Goal: Task Accomplishment & Management: Complete application form

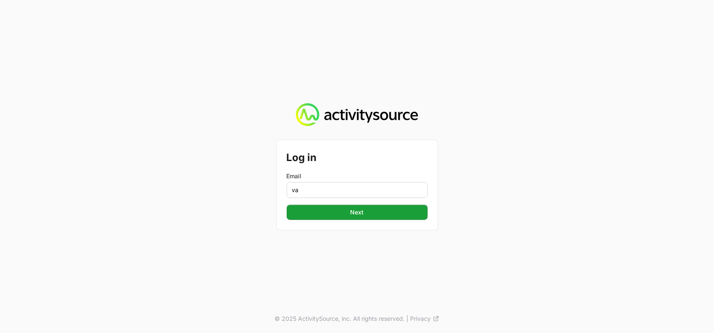
type input "[PERSON_NAME][EMAIL_ADDRESS][DOMAIN_NAME]"
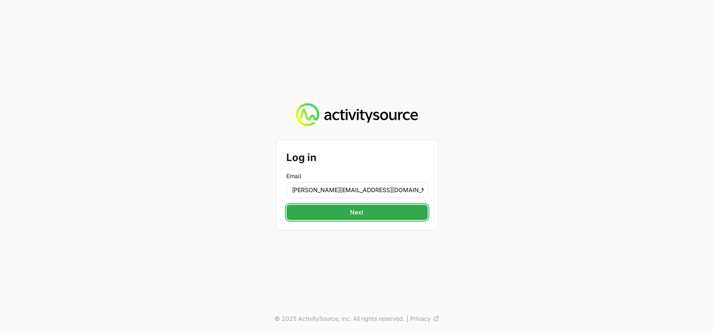
click at [348, 214] on span "Next" at bounding box center [357, 212] width 131 height 10
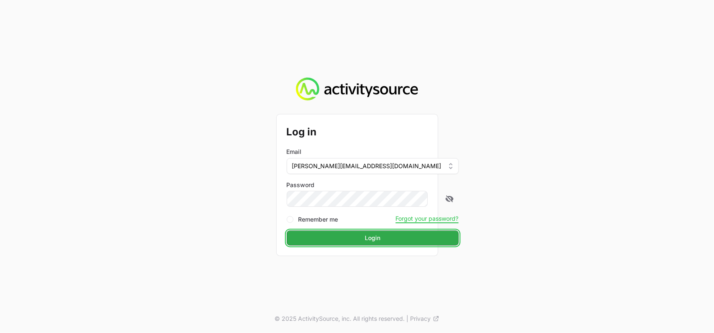
click at [372, 243] on button "Login Login" at bounding box center [373, 237] width 172 height 15
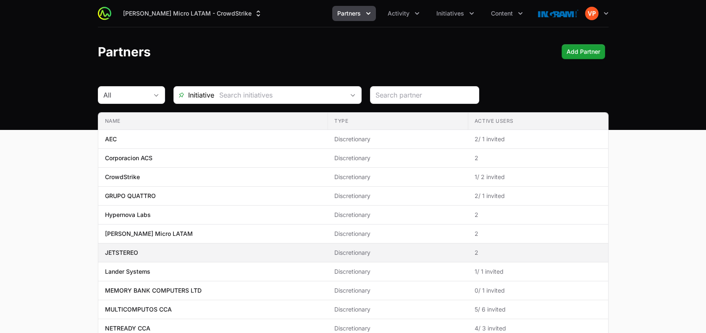
click at [283, 255] on span "JETSTEREO" at bounding box center [213, 252] width 216 height 8
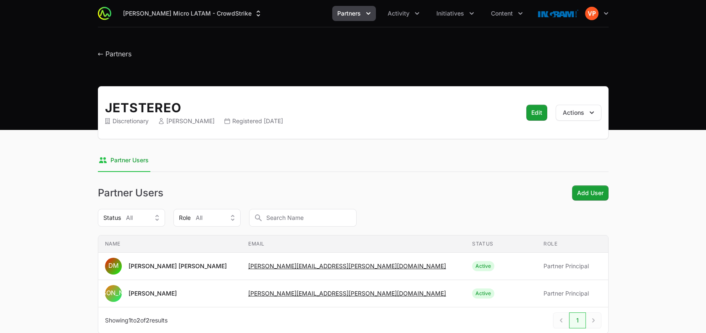
click at [359, 10] on span "Partners" at bounding box center [349, 13] width 24 height 8
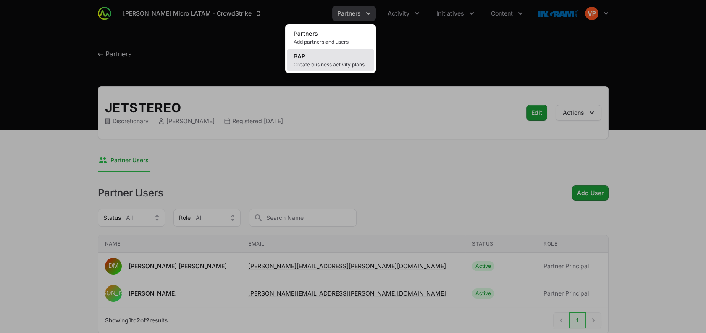
click at [320, 62] on span "Create business activity plans" at bounding box center [330, 64] width 74 height 7
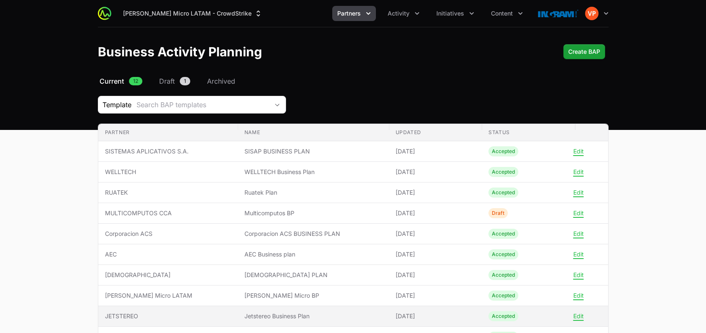
click at [373, 312] on span "Jetstereo Business Plan" at bounding box center [313, 316] width 138 height 8
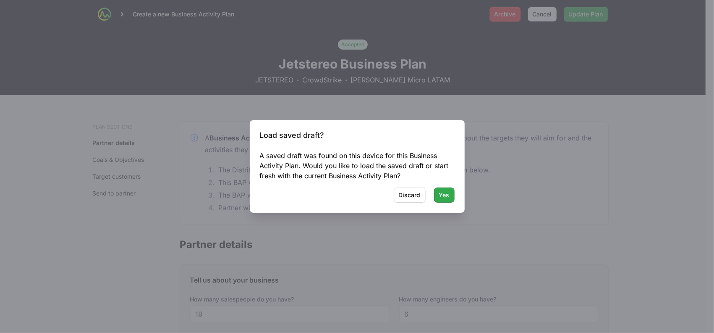
click at [443, 191] on span "Yes" at bounding box center [444, 195] width 10 height 10
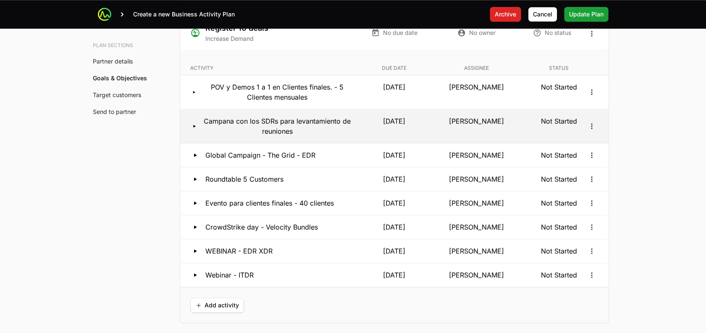
scroll to position [1639, 0]
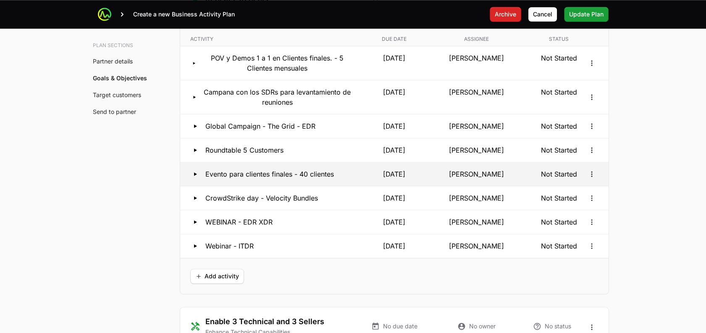
scroll to position [1668, 0]
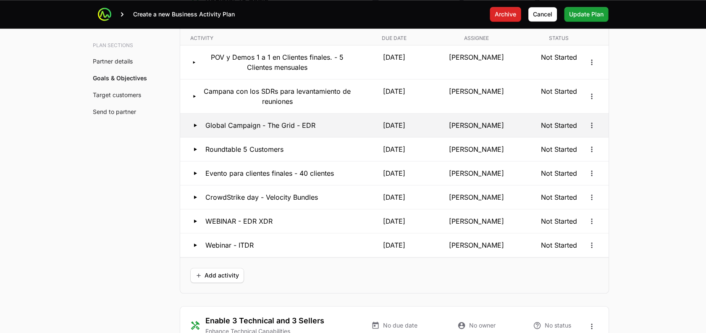
click at [283, 130] on p "Global Campaign - The Grid - EDR" at bounding box center [260, 125] width 110 height 10
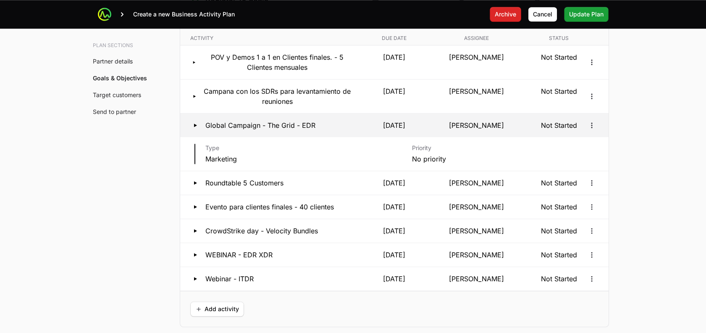
click at [283, 130] on p "Global Campaign - The Grid - EDR" at bounding box center [260, 125] width 110 height 10
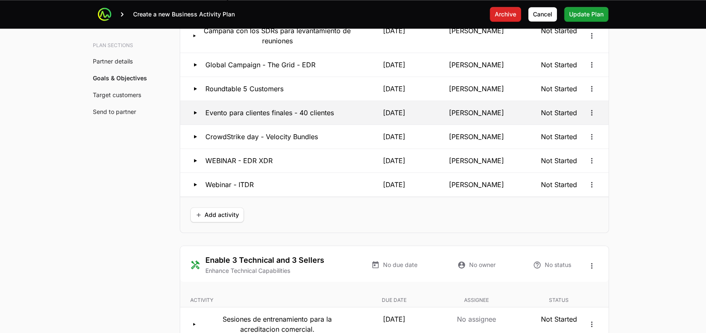
scroll to position [1727, 0]
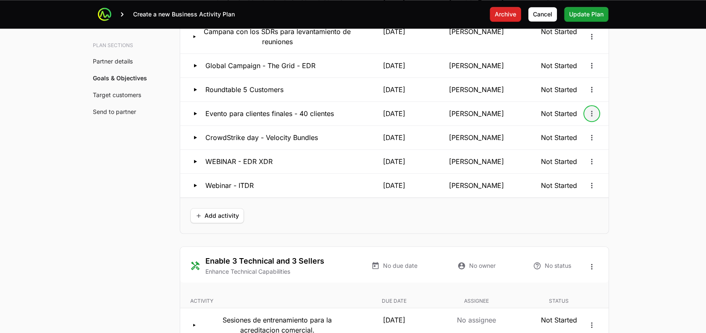
click at [588, 118] on icon "Open options" at bounding box center [591, 113] width 8 height 8
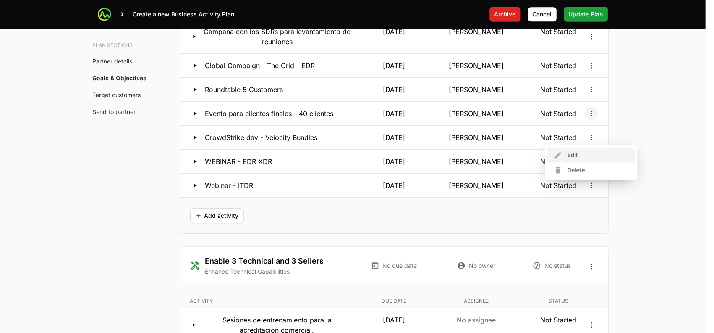
click at [587, 158] on div "Edit" at bounding box center [591, 154] width 88 height 15
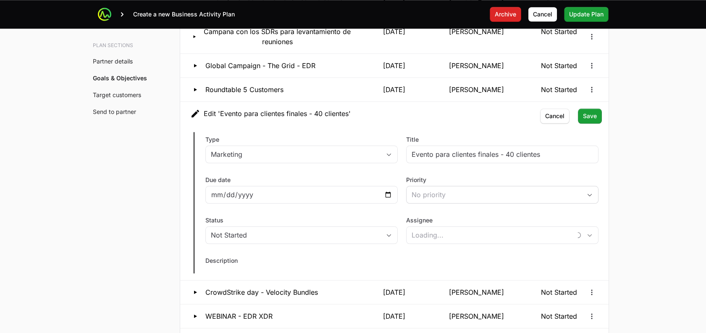
type input "José Alberto Almendares"
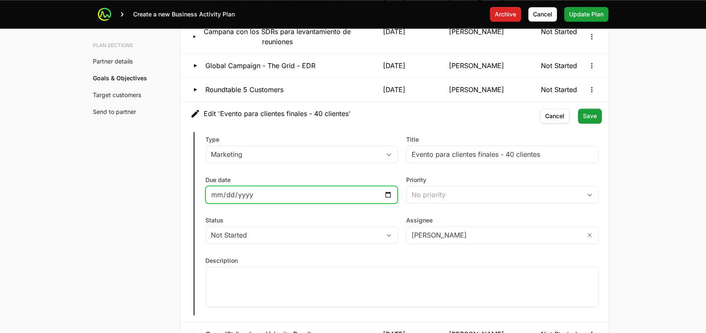
click at [388, 199] on input "2025-11-18" at bounding box center [301, 194] width 181 height 10
type input "2025-11-20"
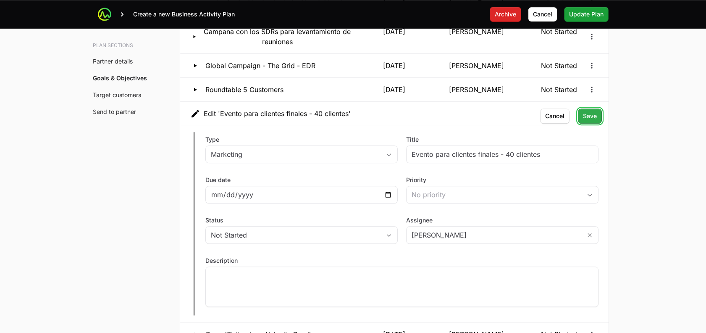
click at [588, 121] on span "Save" at bounding box center [590, 116] width 14 height 10
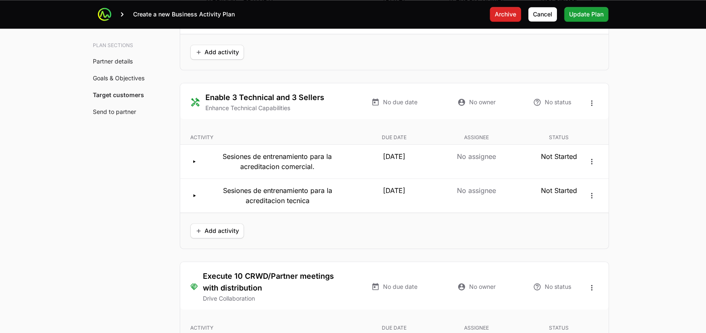
scroll to position [1891, 0]
click at [205, 235] on span "Add activity" at bounding box center [217, 230] width 44 height 10
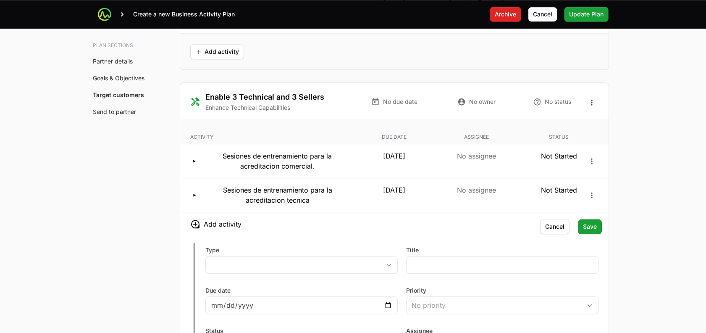
scroll to position [2012, 0]
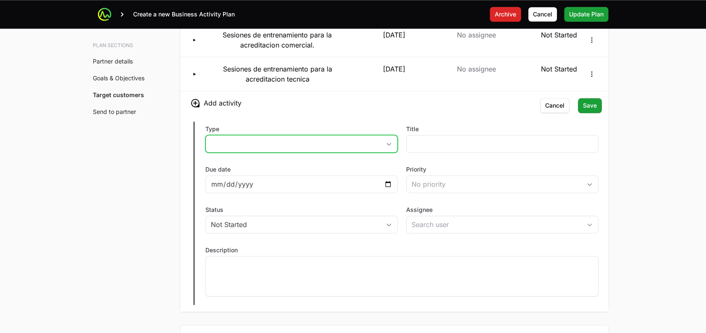
click at [299, 152] on button "placeholder" at bounding box center [301, 143] width 191 height 17
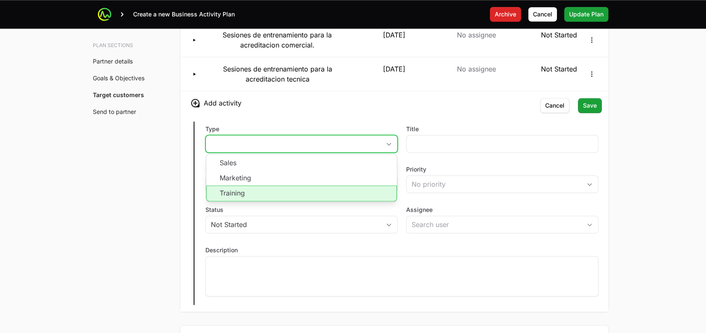
click at [285, 201] on li "Training" at bounding box center [301, 193] width 191 height 16
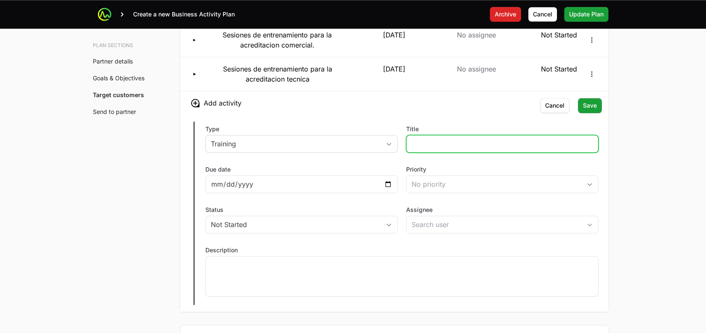
click at [424, 149] on input "Title" at bounding box center [501, 144] width 181 height 10
type input "Sesion entrenamiento Pre Evento - Fuerza de ventas."
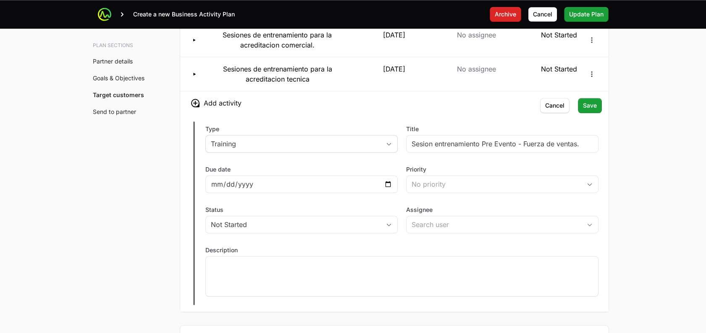
click at [437, 236] on div "Assignee" at bounding box center [502, 220] width 192 height 30
click at [429, 233] on input "Assignee" at bounding box center [493, 224] width 175 height 17
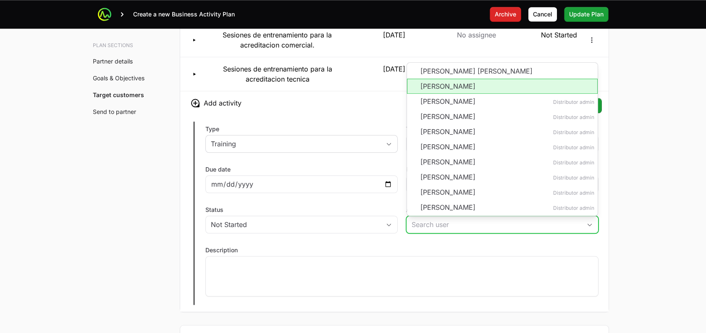
click at [440, 94] on li "José Alberto Almendares" at bounding box center [502, 86] width 191 height 15
type input "José Alberto Almendares"
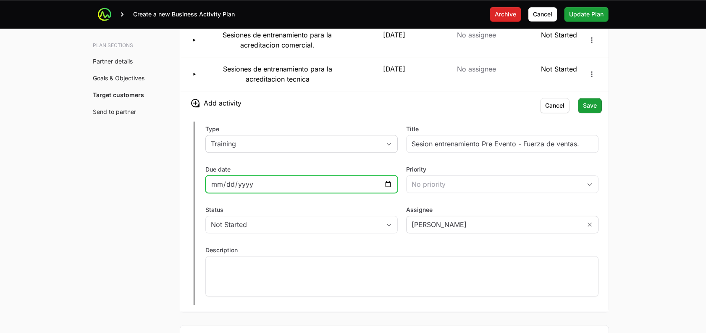
click at [383, 189] on input "Due date" at bounding box center [301, 184] width 181 height 10
type input "2025-11-19"
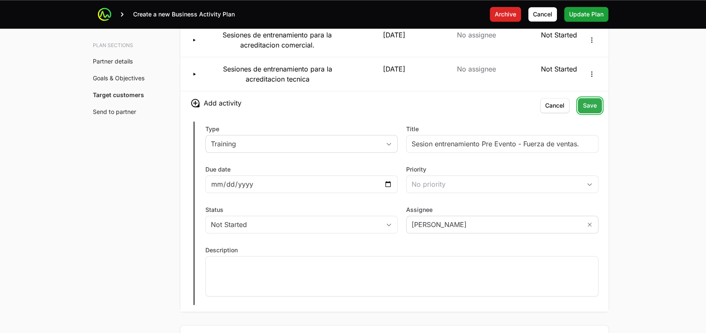
click at [589, 110] on span "Save" at bounding box center [590, 105] width 14 height 10
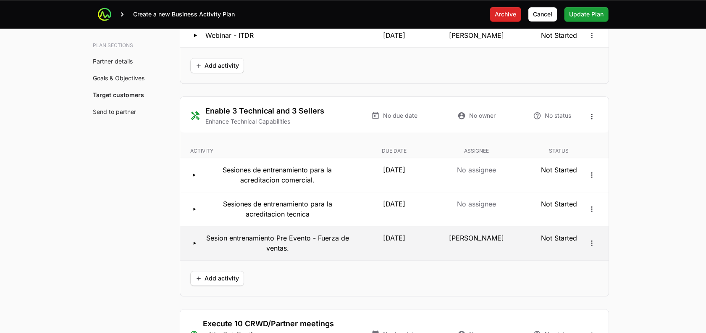
scroll to position [1898, 0]
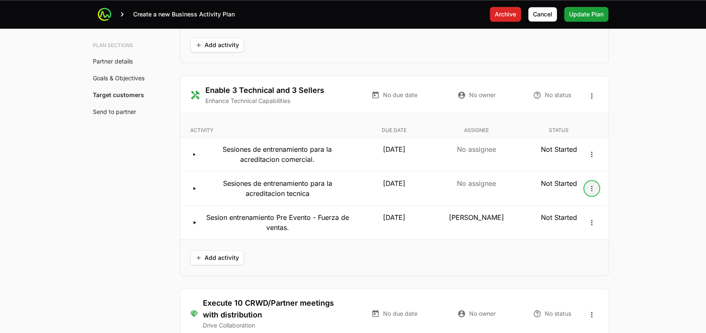
click at [592, 191] on icon "Open options" at bounding box center [591, 187] width 1 height 5
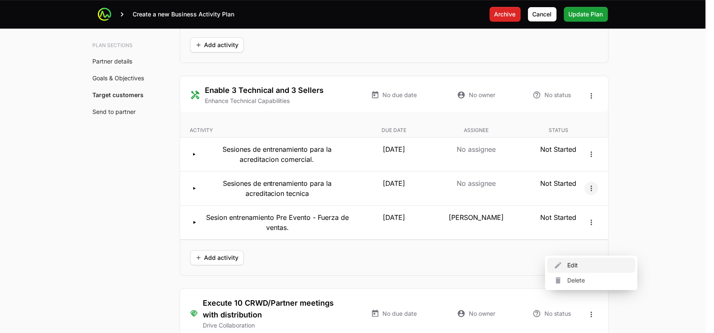
click at [583, 269] on div "Edit" at bounding box center [591, 264] width 88 height 15
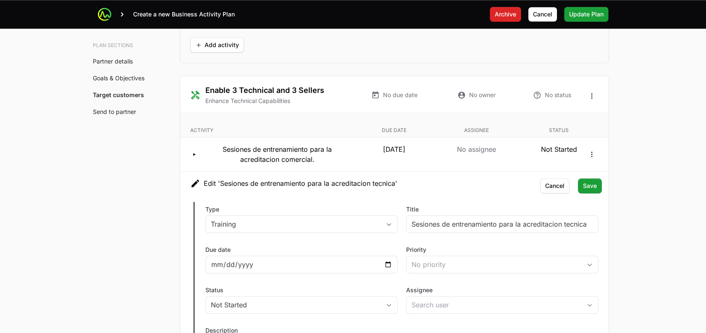
scroll to position [1951, 0]
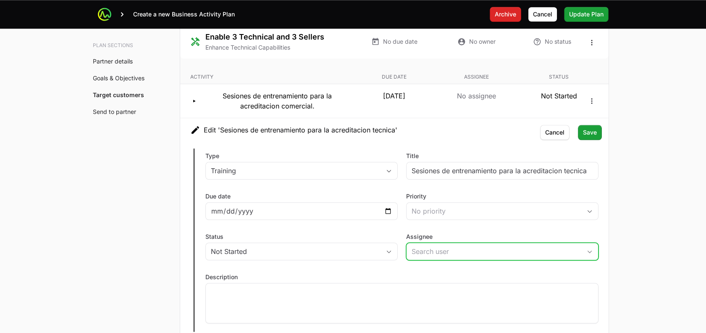
click at [442, 259] on input "Assignee" at bounding box center [493, 251] width 175 height 17
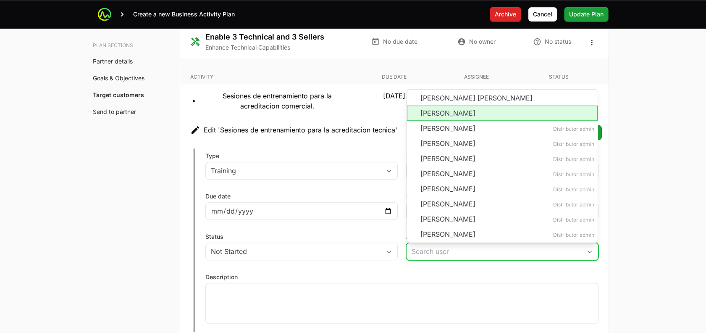
click at [425, 120] on li "José Alberto Almendares" at bounding box center [502, 112] width 191 height 15
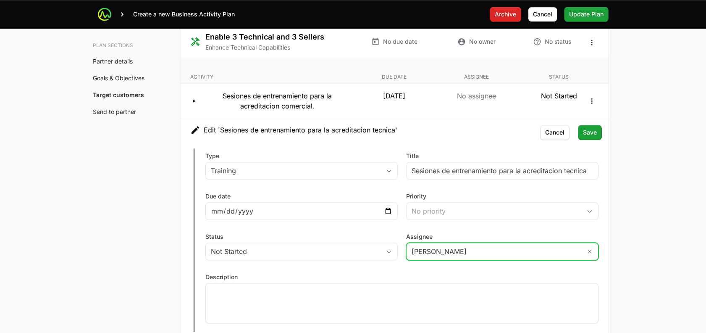
type input "José Alberto Almendares"
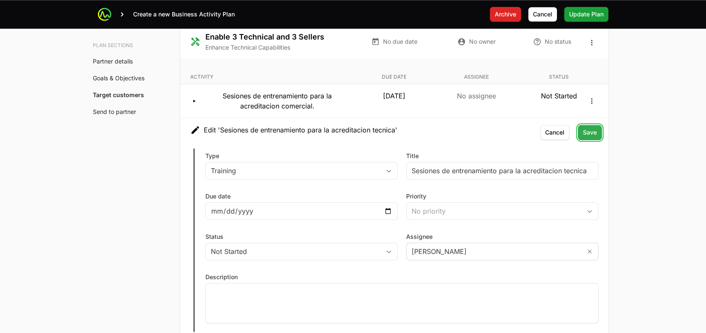
click at [586, 137] on span "Save" at bounding box center [590, 132] width 14 height 10
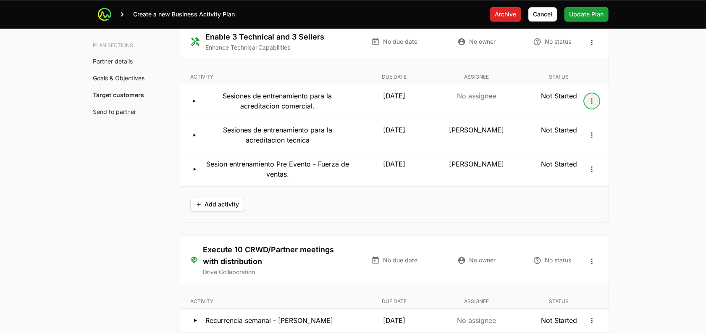
click at [592, 105] on icon "Open options" at bounding box center [591, 101] width 8 height 8
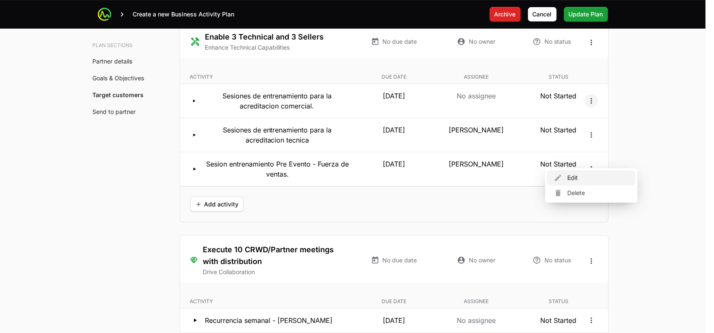
click at [579, 175] on div "Edit" at bounding box center [591, 177] width 88 height 15
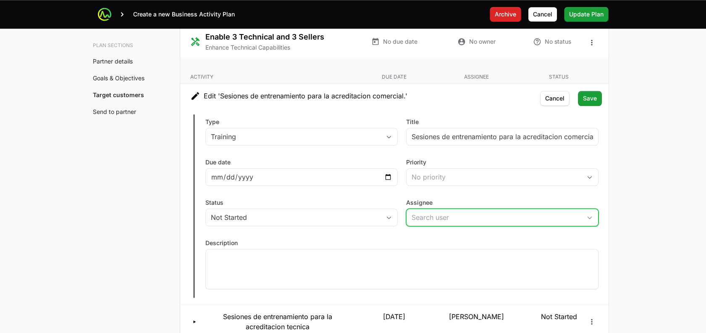
click at [468, 225] on input "Assignee" at bounding box center [493, 217] width 175 height 17
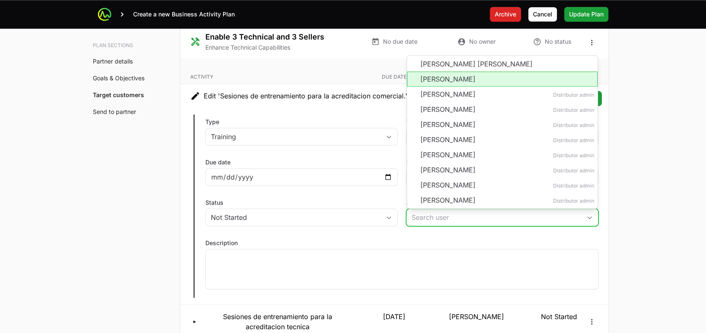
click at [443, 86] on li "José Alberto Almendares" at bounding box center [502, 78] width 191 height 15
type input "José Alberto Almendares"
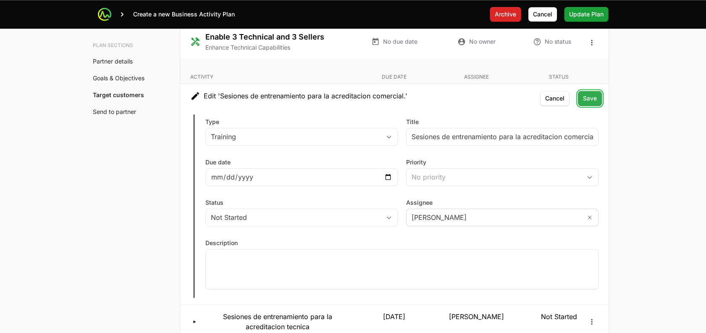
click at [593, 103] on span "Save" at bounding box center [590, 98] width 14 height 10
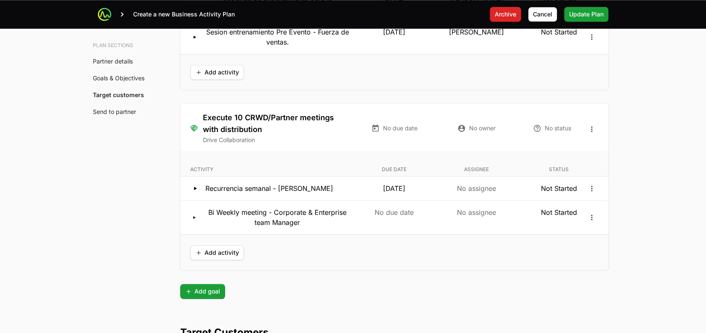
scroll to position [2097, 0]
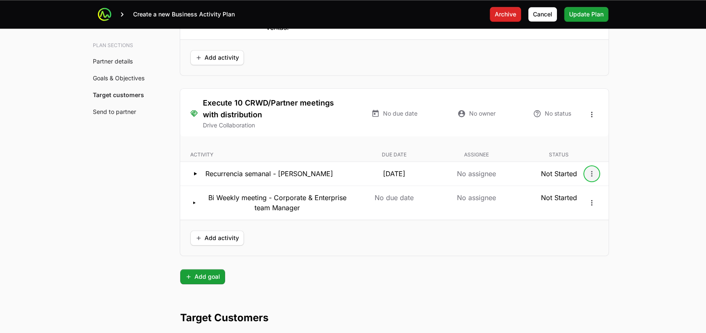
click at [597, 180] on button "Open options" at bounding box center [591, 173] width 13 height 13
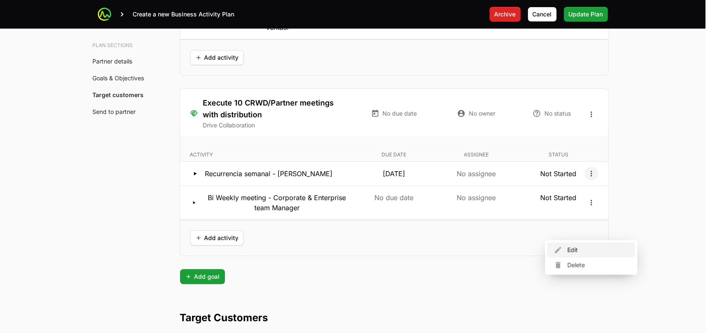
click at [573, 243] on div "Edit" at bounding box center [591, 249] width 88 height 15
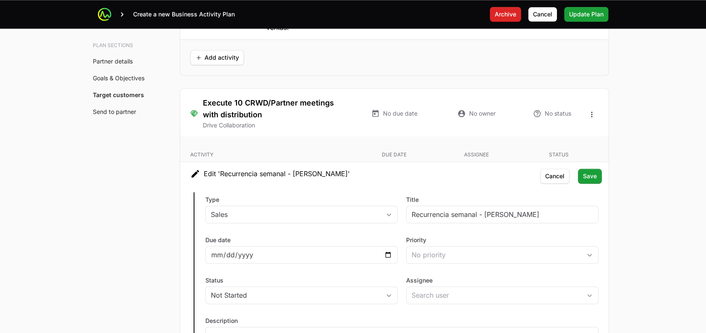
scroll to position [2173, 0]
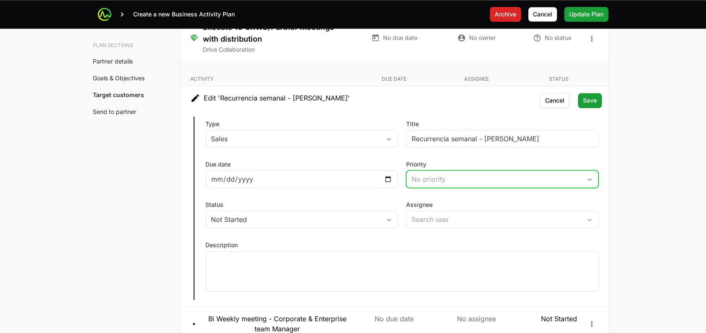
click at [466, 184] on div "No priority" at bounding box center [496, 179] width 170 height 10
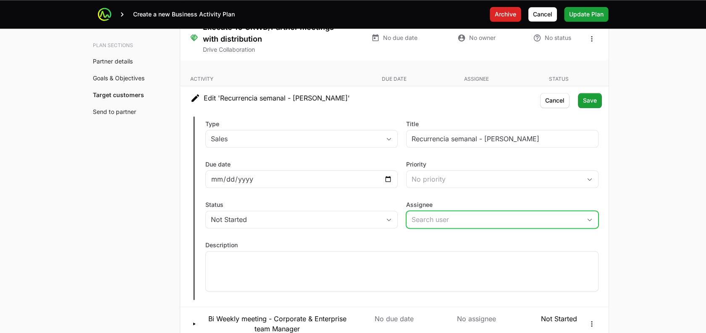
click at [549, 228] on input "Assignee" at bounding box center [493, 219] width 175 height 17
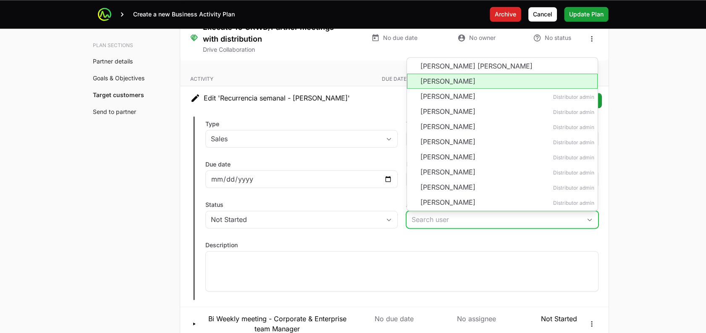
click at [490, 89] on li "José Alberto Almendares" at bounding box center [502, 80] width 191 height 15
type input "José Alberto Almendares"
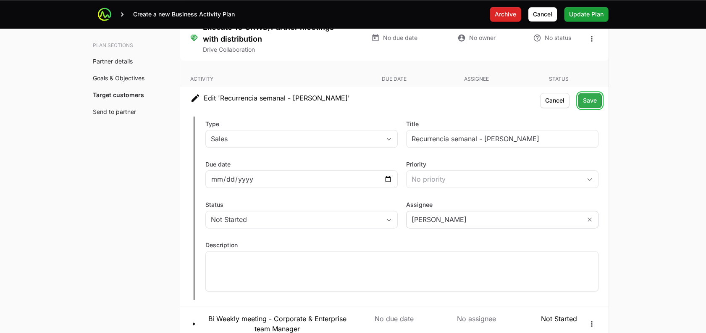
click at [590, 105] on span "Save" at bounding box center [590, 100] width 14 height 10
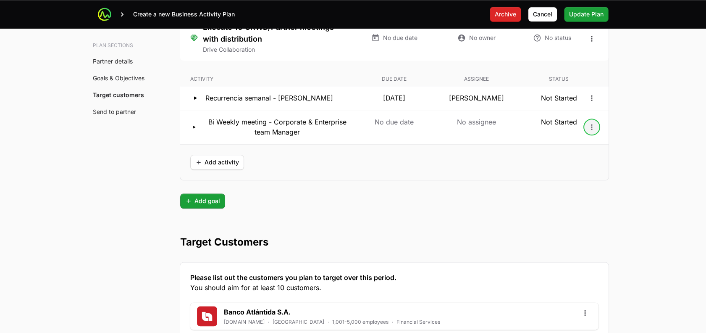
click at [591, 129] on icon "Open options" at bounding box center [591, 126] width 1 height 5
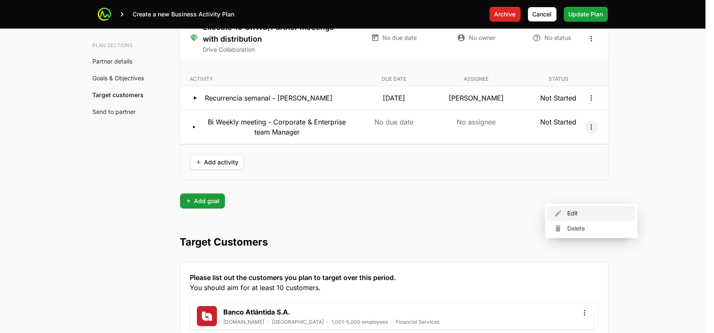
click at [573, 214] on div "Edit" at bounding box center [591, 212] width 88 height 15
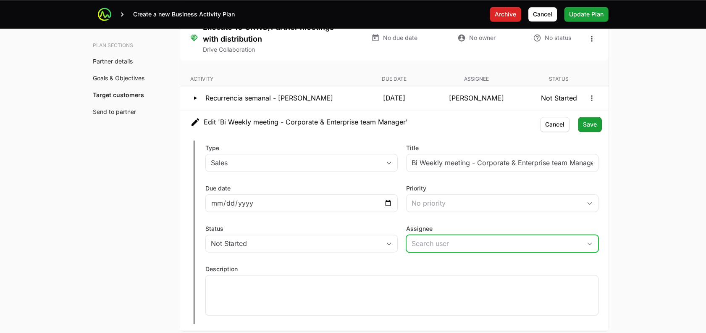
click at [474, 251] on input "Assignee" at bounding box center [493, 243] width 175 height 17
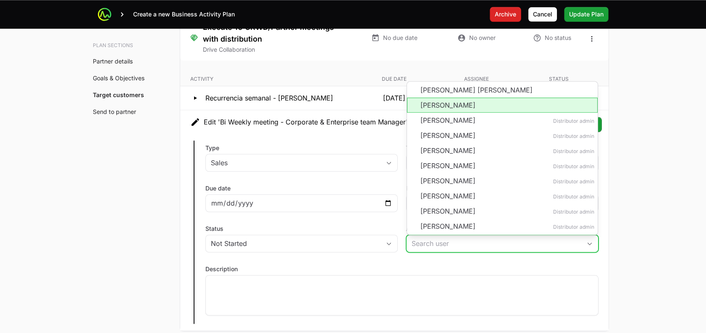
click at [469, 113] on li "José Alberto Almendares" at bounding box center [502, 104] width 191 height 15
type input "José Alberto Almendares"
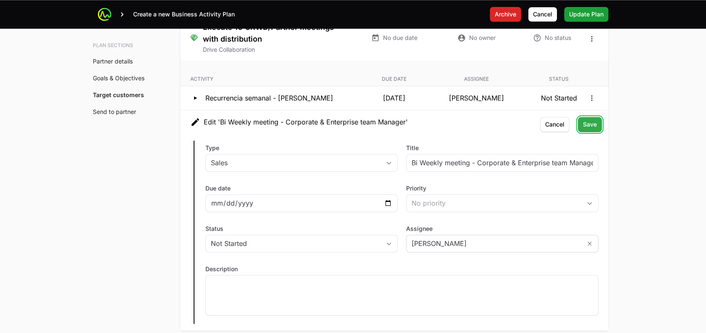
click at [589, 129] on span "Save" at bounding box center [590, 124] width 14 height 10
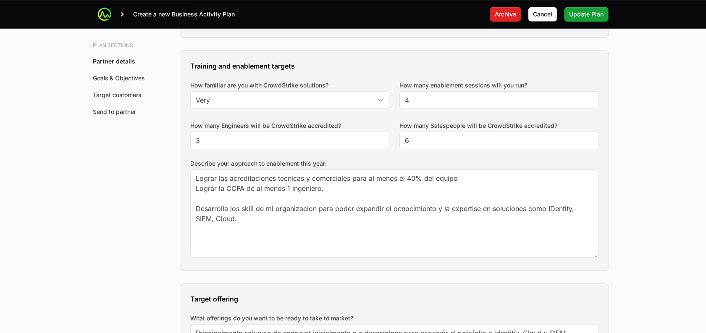
scroll to position [613, 0]
click at [592, 14] on span "Update Plan" at bounding box center [586, 14] width 34 height 10
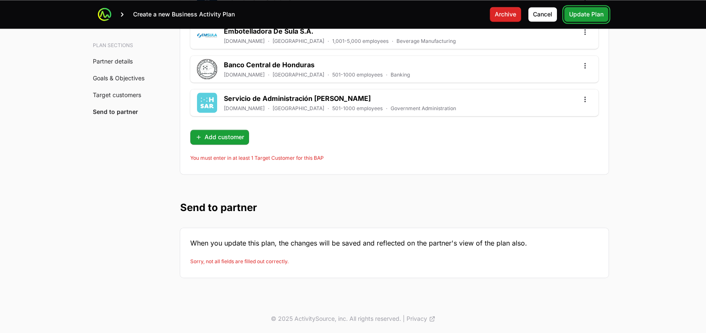
scroll to position [2790, 0]
click at [575, 18] on span "Update Plan" at bounding box center [586, 14] width 34 height 10
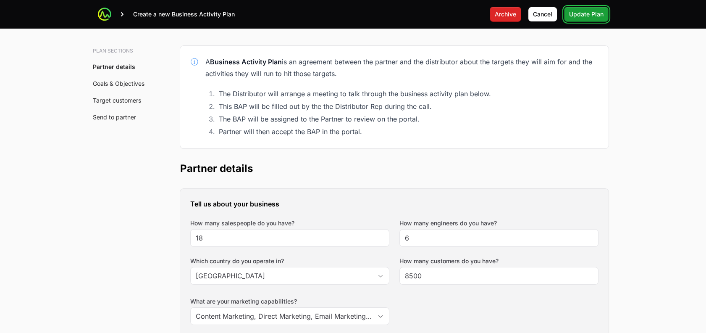
scroll to position [0, 0]
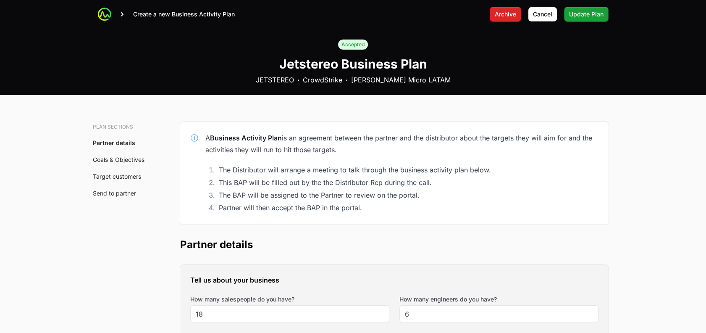
click at [571, 6] on div "Create a new Business Activity Plan Archive Archive Cancel Cancel Update Plan U…" at bounding box center [353, 14] width 511 height 29
click at [573, 10] on span "Update Plan" at bounding box center [586, 14] width 34 height 10
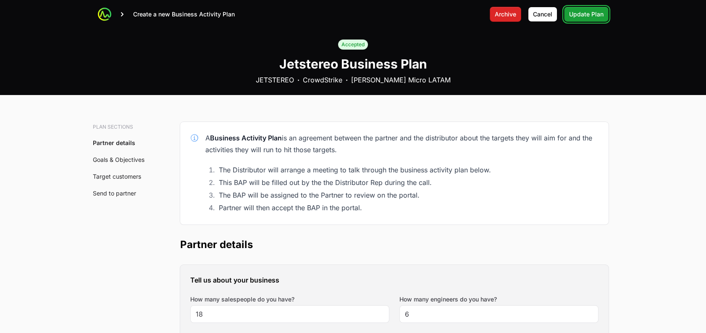
scroll to position [46, 0]
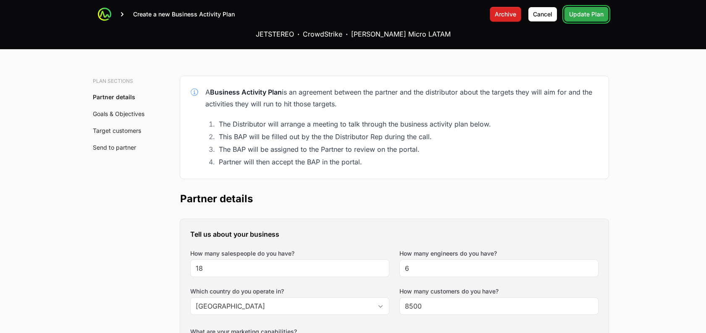
click at [587, 20] on button "Update Plan Update Plan" at bounding box center [586, 14] width 45 height 15
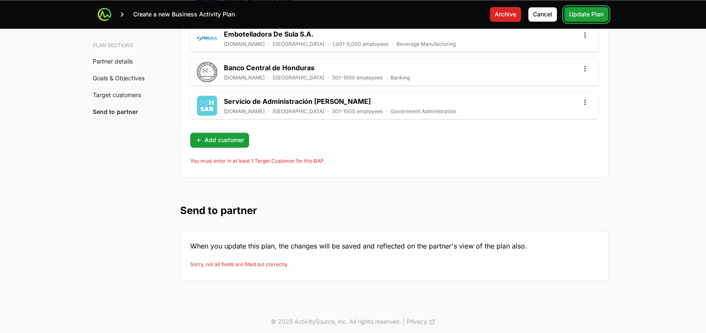
scroll to position [2733, 0]
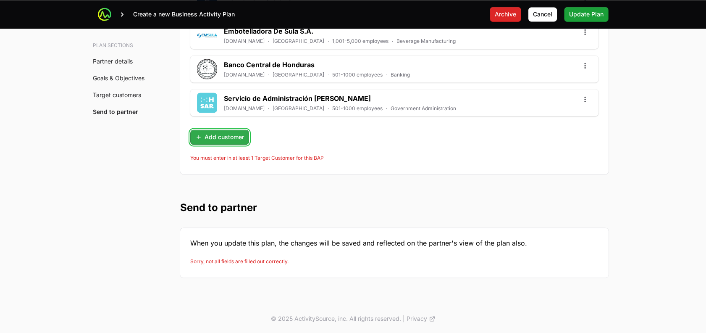
click at [229, 142] on span "Add customer" at bounding box center [219, 137] width 49 height 10
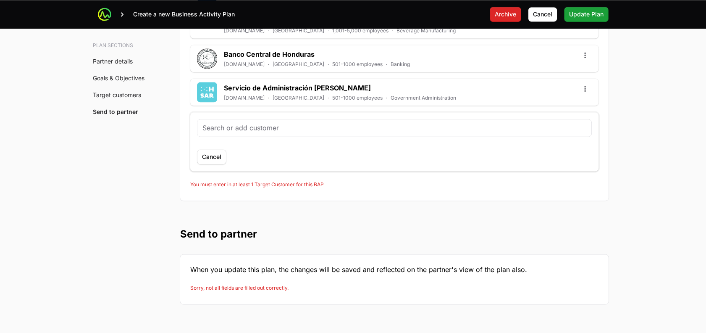
click at [229, 133] on input "text" at bounding box center [394, 128] width 384 height 10
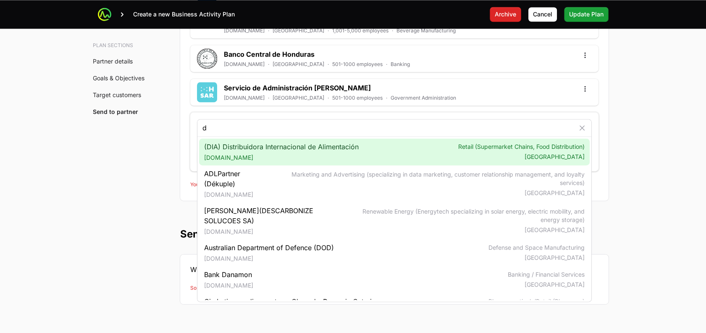
type input "d"
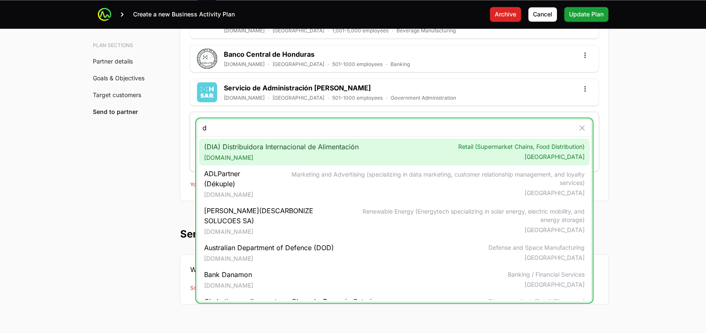
click at [245, 162] on span "(DIA) Distribuidora Internacional de Alimentación diacorporate.com" at bounding box center [281, 151] width 154 height 20
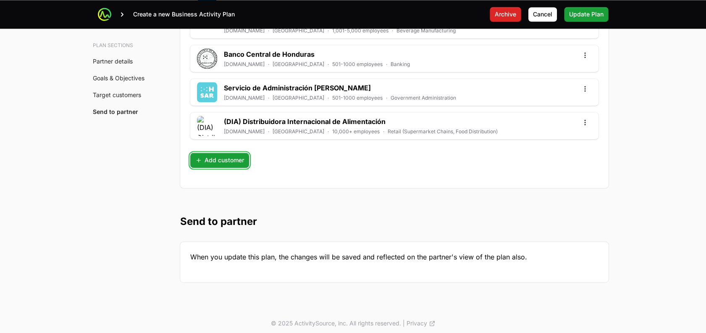
drag, startPoint x: 219, startPoint y: 228, endPoint x: 437, endPoint y: 189, distance: 220.9
click at [580, 13] on span "Update Plan" at bounding box center [586, 14] width 34 height 10
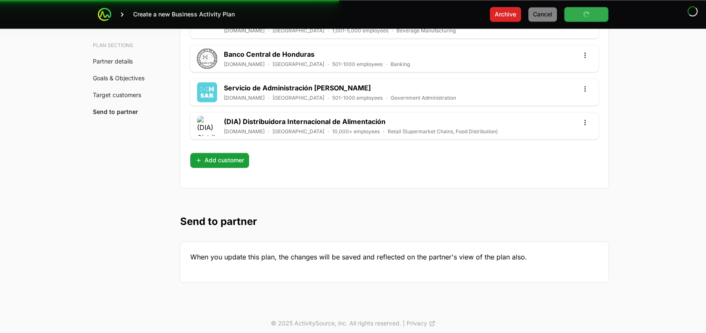
scroll to position [129, 0]
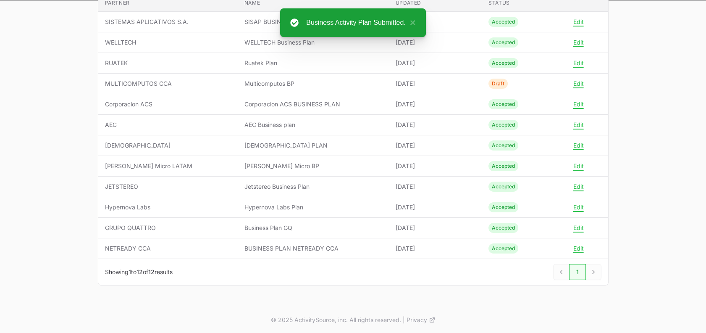
click at [367, 191] on td "Name Jetstereo Business Plan" at bounding box center [313, 186] width 151 height 21
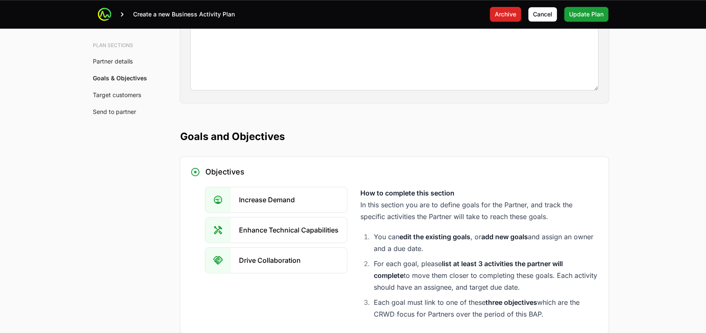
scroll to position [1279, 0]
